Goal: Information Seeking & Learning: Understand process/instructions

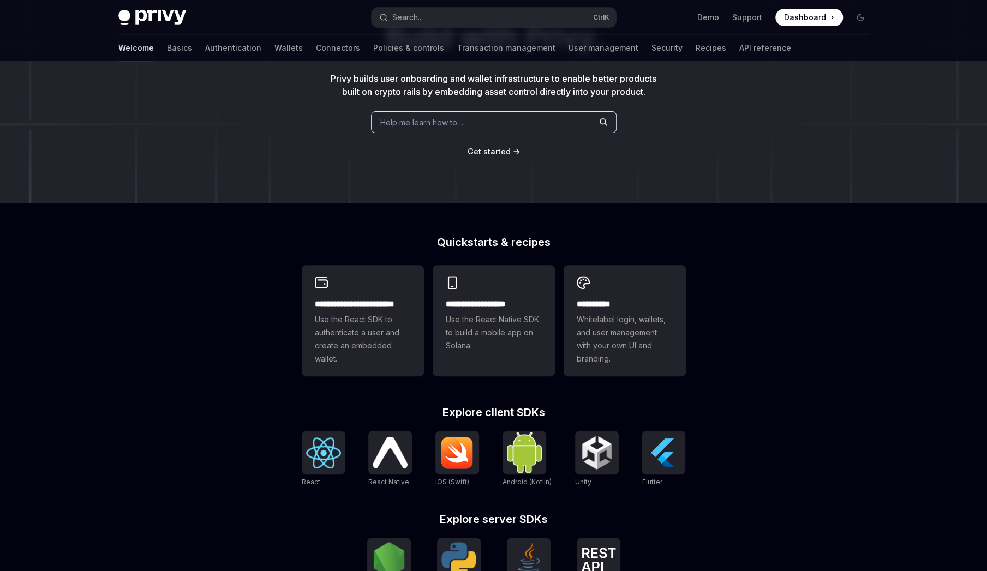
scroll to position [110, 0]
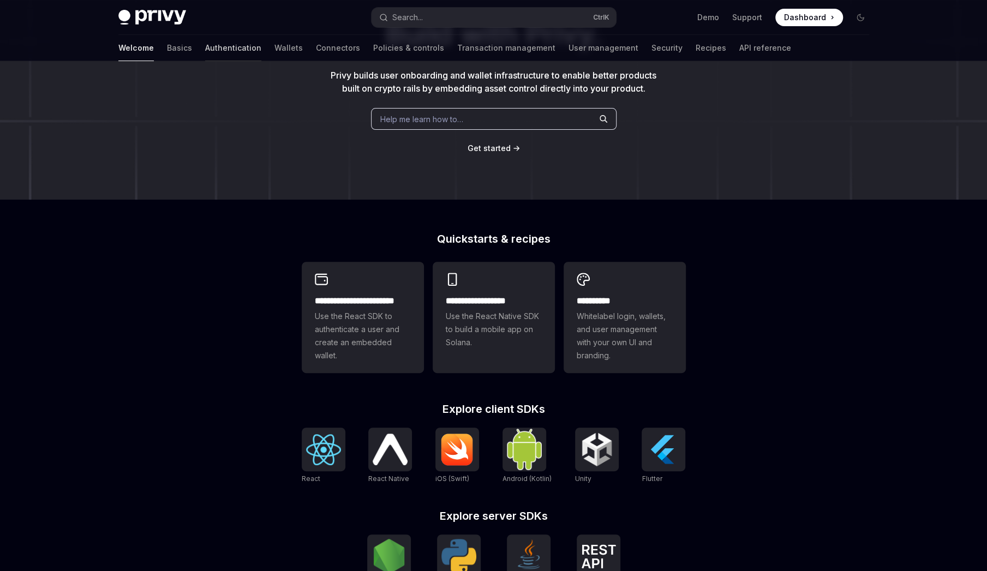
click at [205, 49] on link "Authentication" at bounding box center [233, 48] width 56 height 26
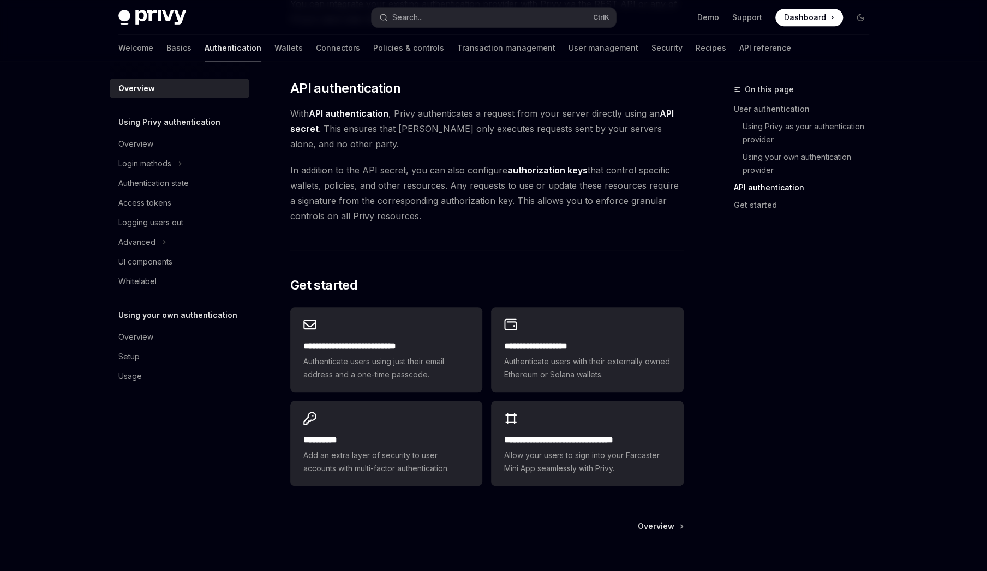
scroll to position [709, 0]
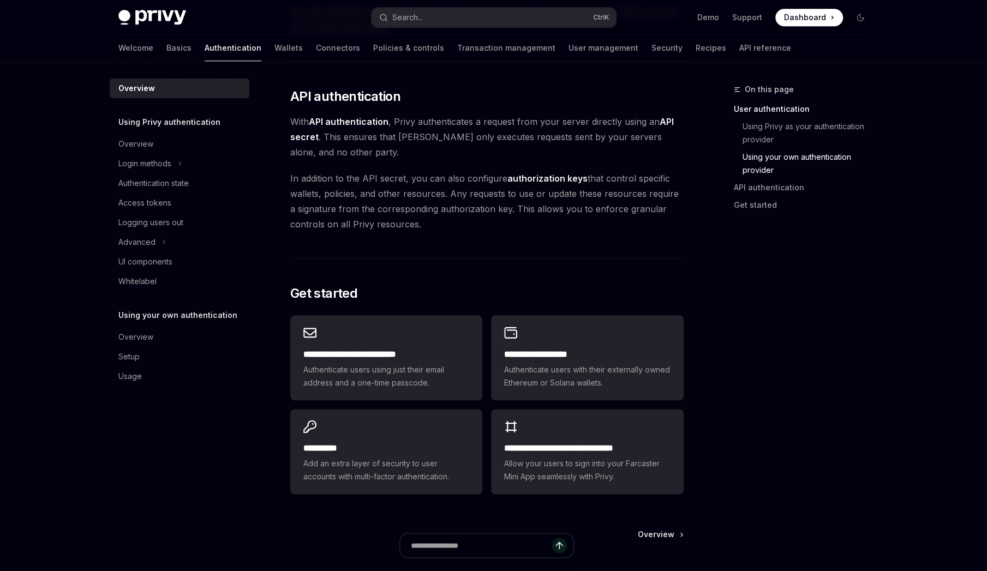
click at [439, 172] on link "Using your own authentication provider" at bounding box center [810, 163] width 135 height 31
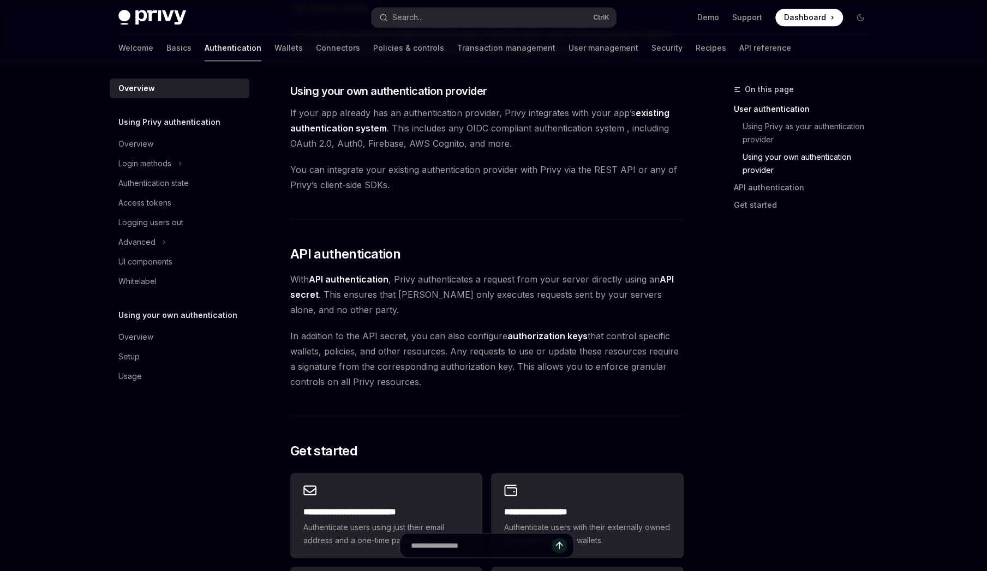
click at [332, 130] on link "existing authentication system" at bounding box center [479, 120] width 379 height 27
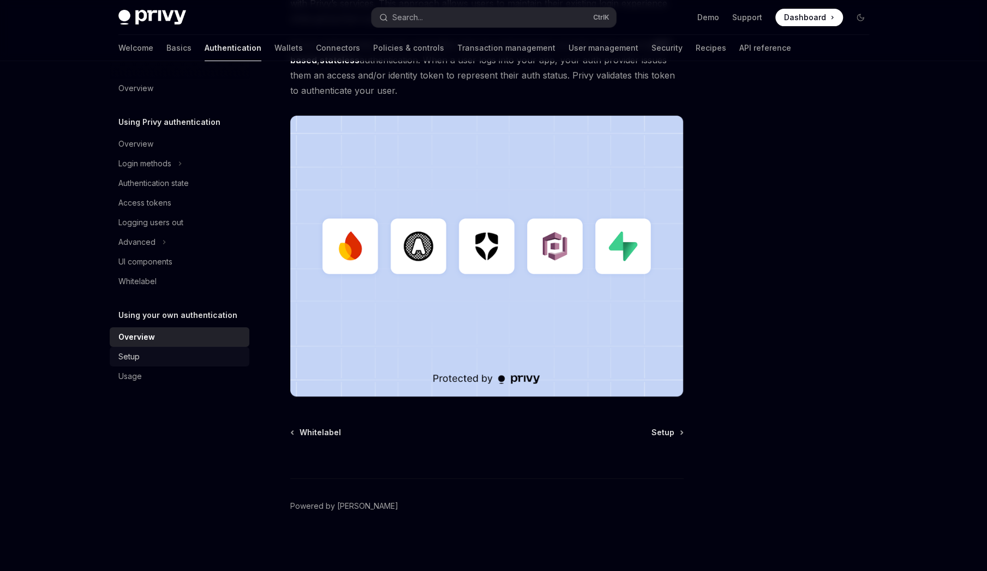
scroll to position [218, 0]
click at [135, 356] on div "Setup" at bounding box center [128, 356] width 21 height 13
type textarea "*"
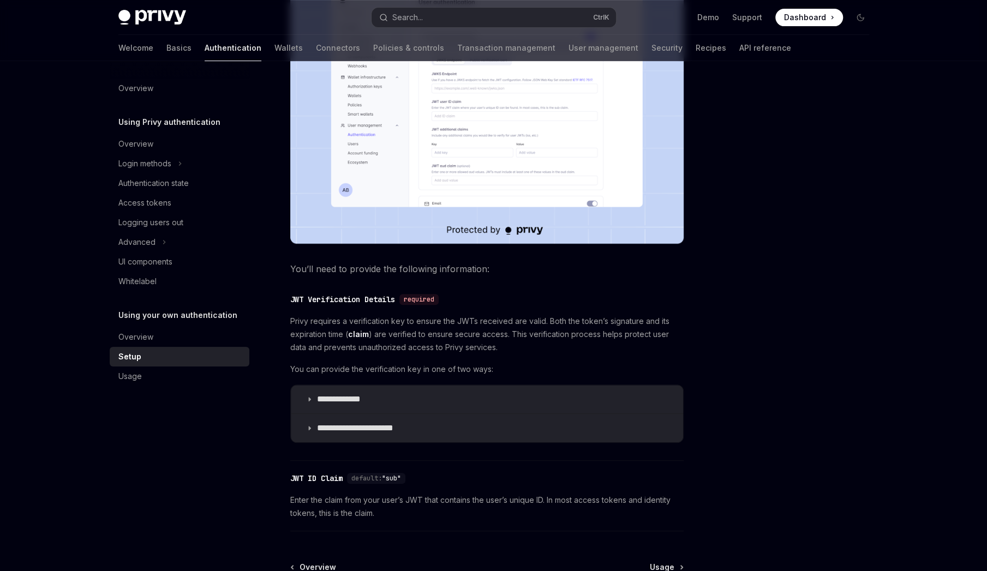
scroll to position [462, 0]
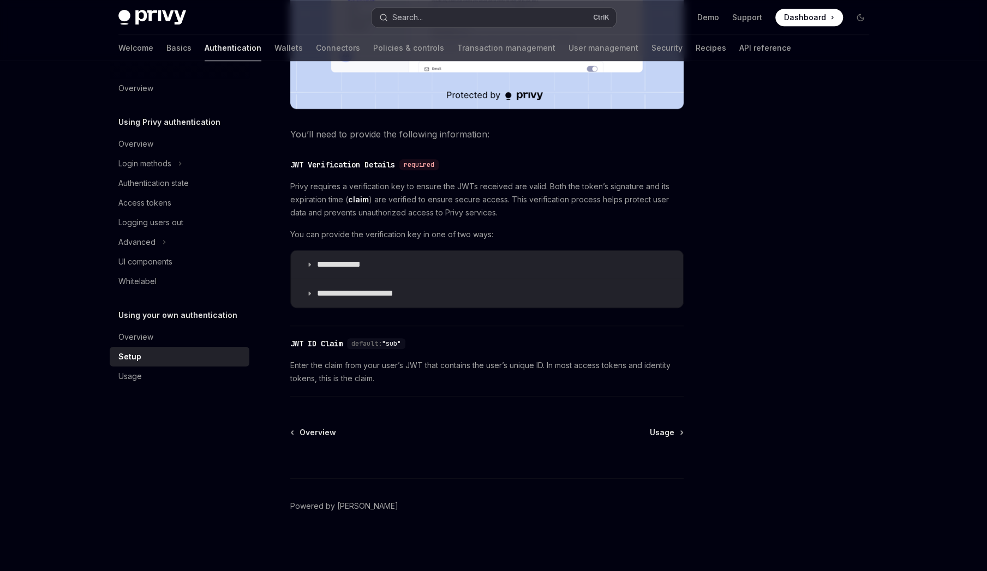
click at [429, 20] on button "Search... Ctrl K" at bounding box center [494, 18] width 244 height 20
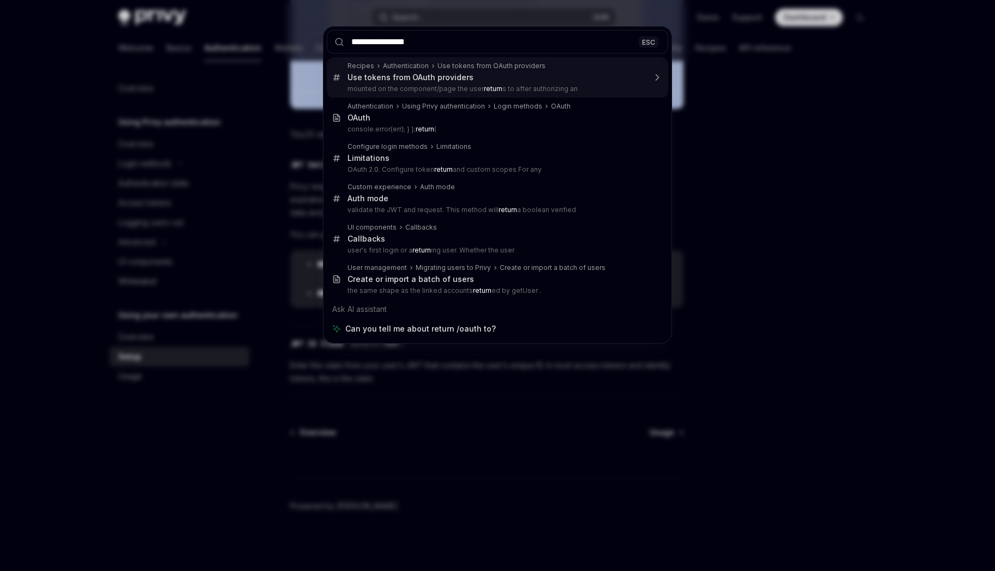
type input "**********"
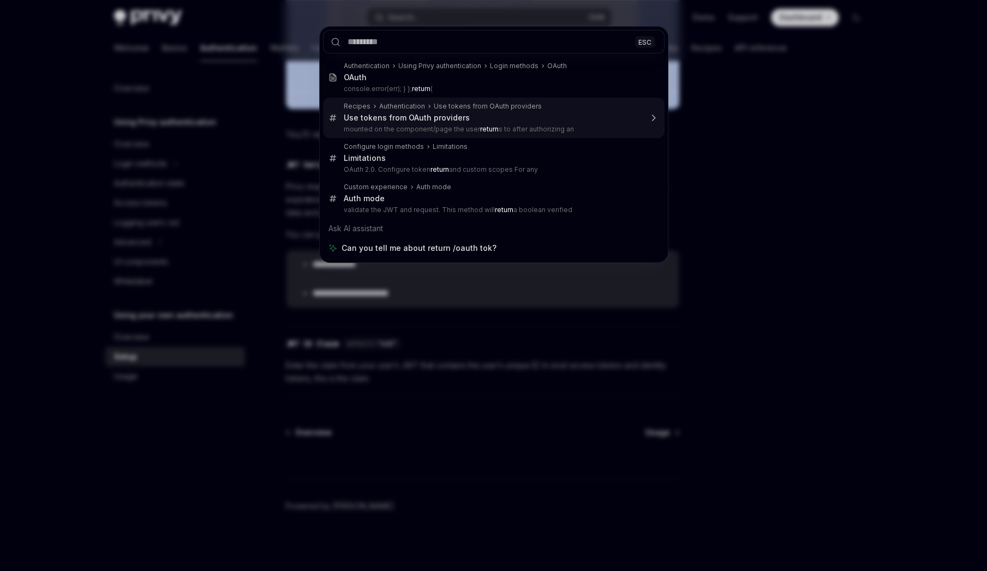
type textarea "*"
